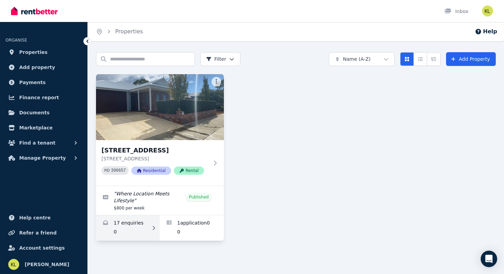
click at [126, 223] on link "Enquiries for 20 Pinehurst Cres, Dunsborough" at bounding box center [128, 227] width 64 height 25
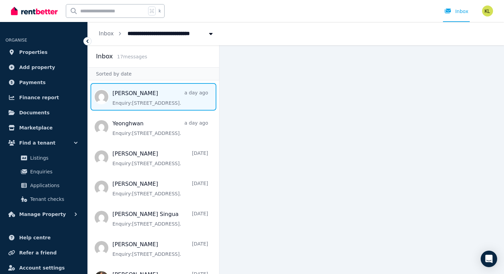
click at [146, 106] on span "Message list" at bounding box center [153, 96] width 131 height 27
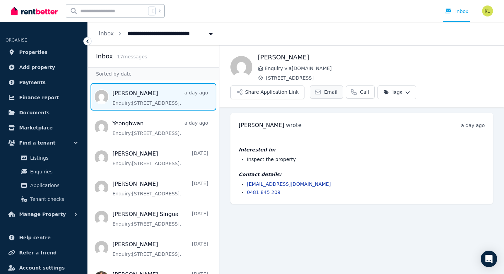
click at [331, 90] on span "Email" at bounding box center [330, 91] width 13 height 7
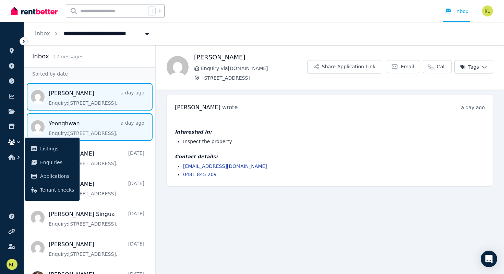
click at [87, 135] on span "Message list" at bounding box center [89, 126] width 131 height 27
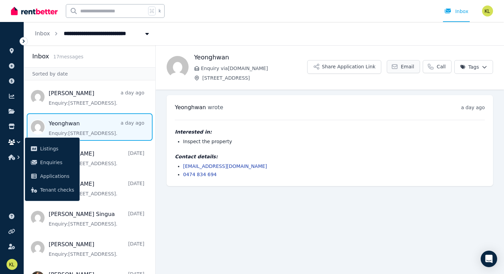
click at [409, 68] on span "Email" at bounding box center [407, 66] width 13 height 7
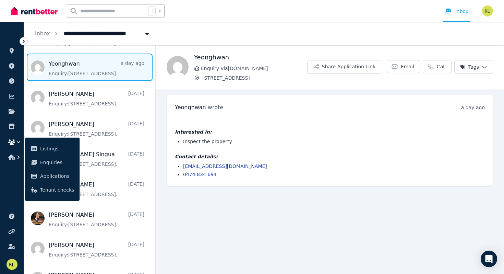
scroll to position [72, 0]
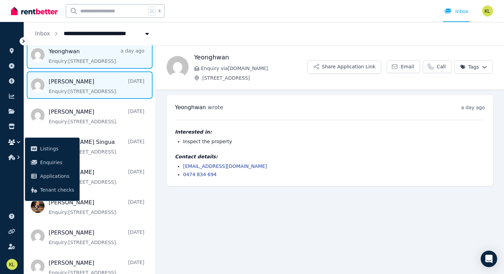
click at [99, 90] on span "Message list" at bounding box center [89, 84] width 131 height 27
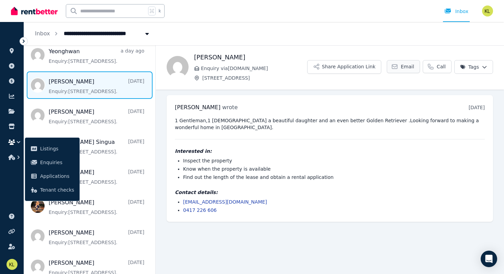
click at [404, 70] on span "Email" at bounding box center [407, 66] width 13 height 7
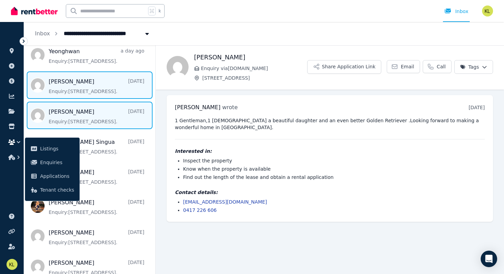
click at [93, 120] on span "Message list" at bounding box center [89, 115] width 131 height 27
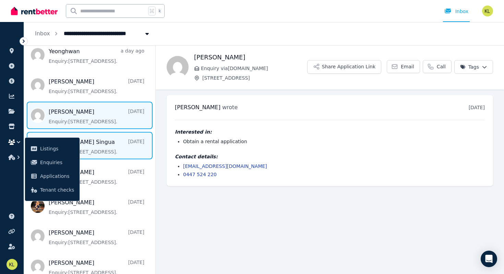
click at [101, 148] on span "Message list" at bounding box center [89, 145] width 131 height 27
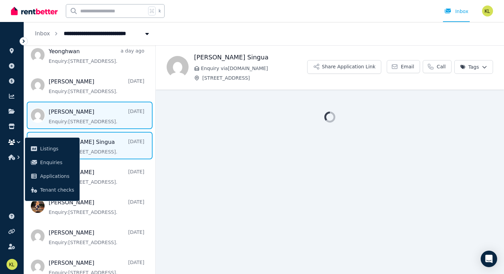
click at [95, 115] on span "Message list" at bounding box center [89, 115] width 131 height 27
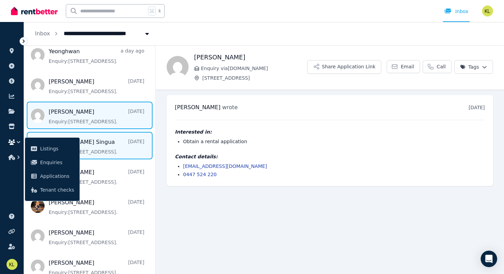
click at [101, 135] on span "Message list" at bounding box center [89, 145] width 131 height 27
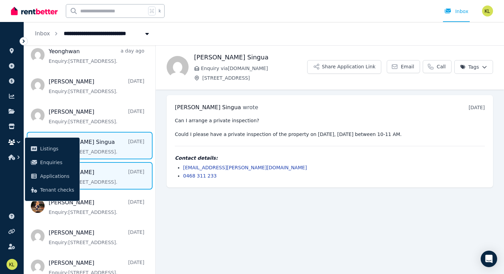
click at [108, 183] on span "Message list" at bounding box center [89, 175] width 131 height 27
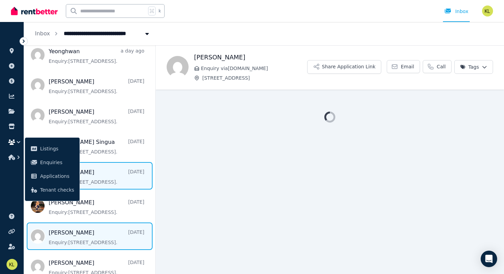
click at [92, 226] on span "Message list" at bounding box center [89, 235] width 131 height 27
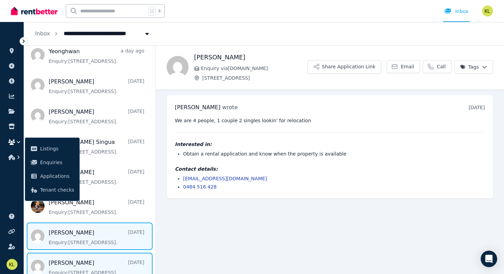
click at [93, 267] on span "Message list" at bounding box center [89, 265] width 131 height 27
